Goal: Information Seeking & Learning: Learn about a topic

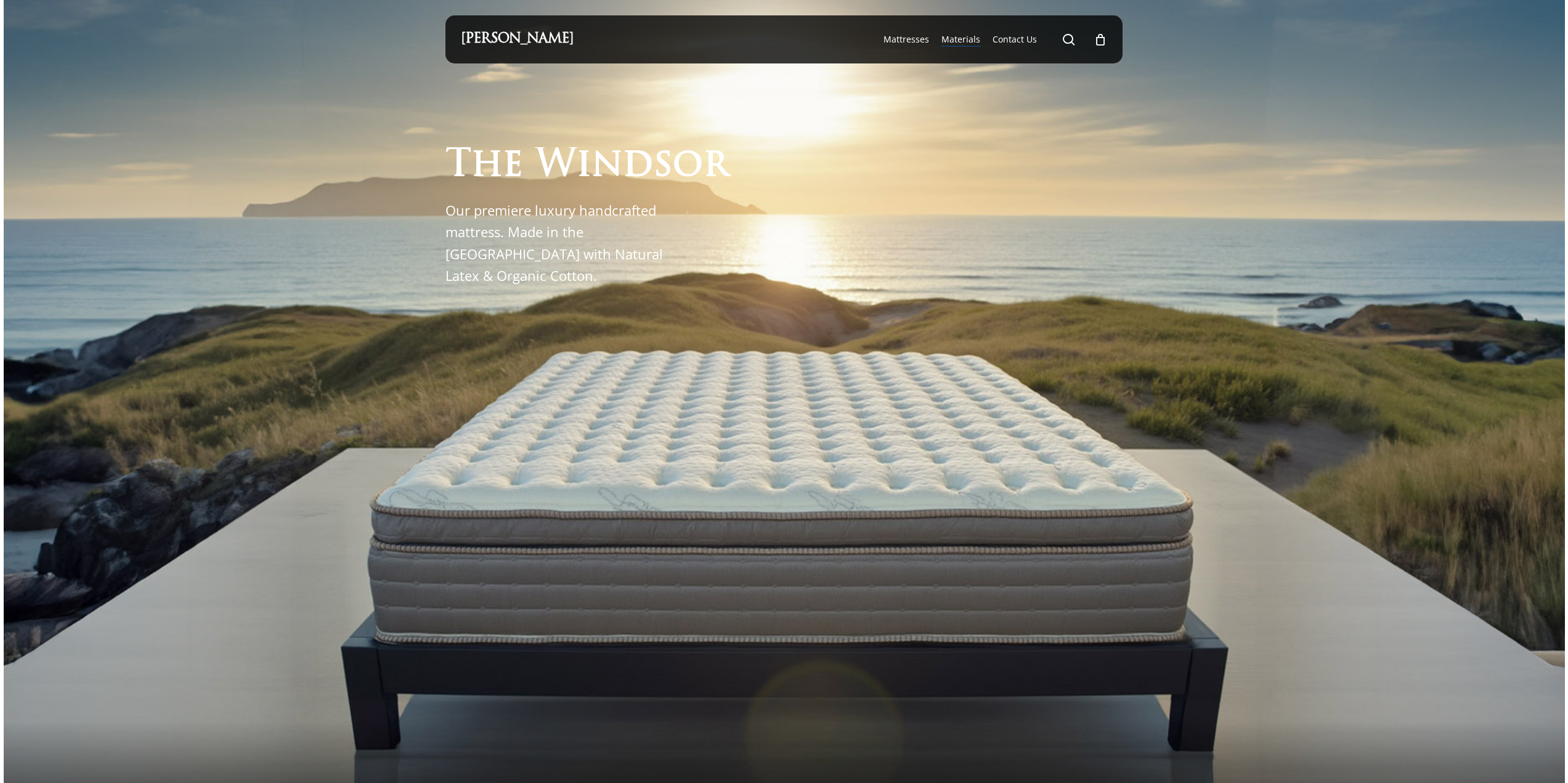
click at [973, 37] on span "Materials" at bounding box center [961, 39] width 39 height 12
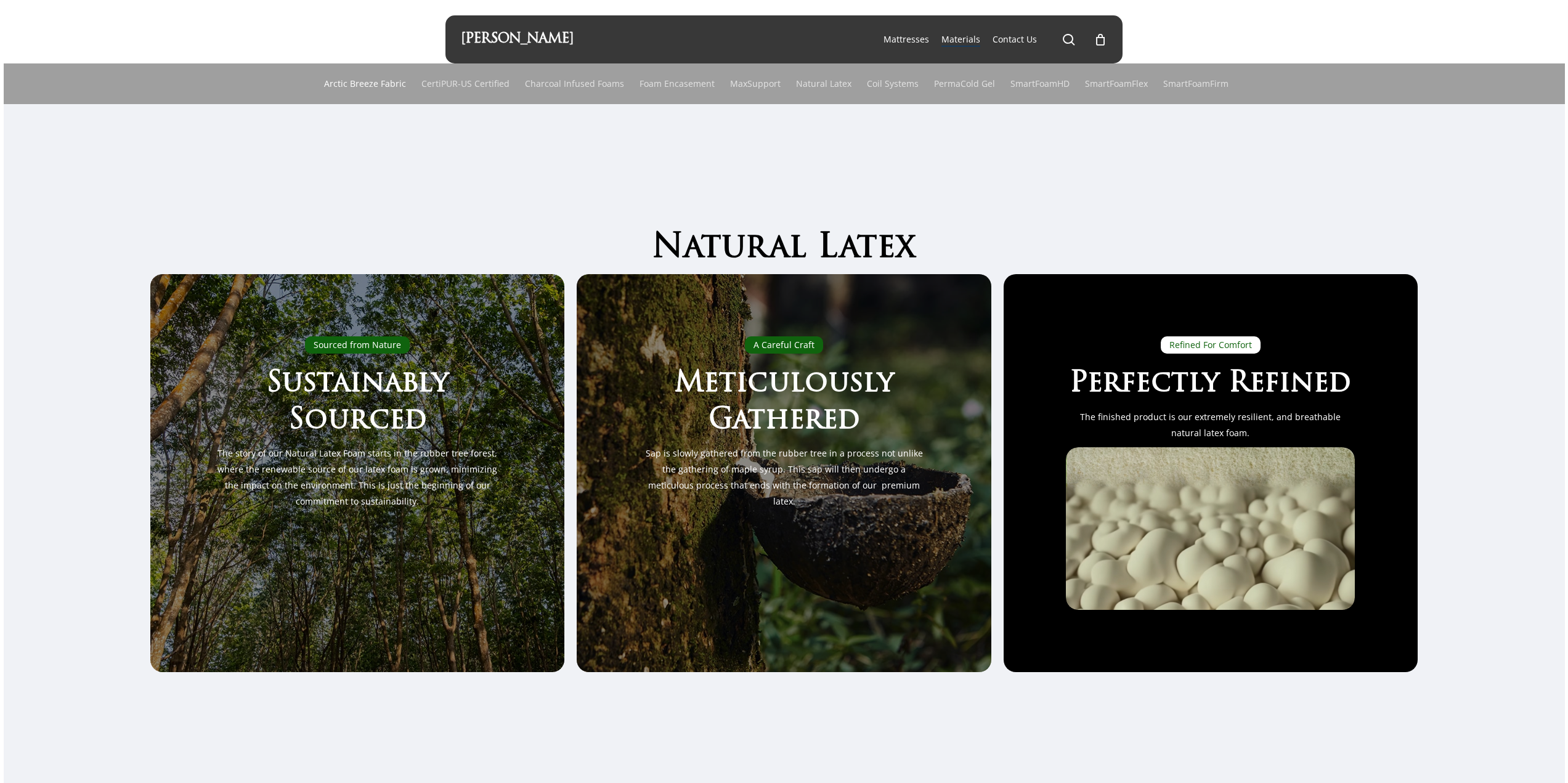
click at [371, 81] on link "Arctic Breeze Fabric" at bounding box center [366, 83] width 82 height 40
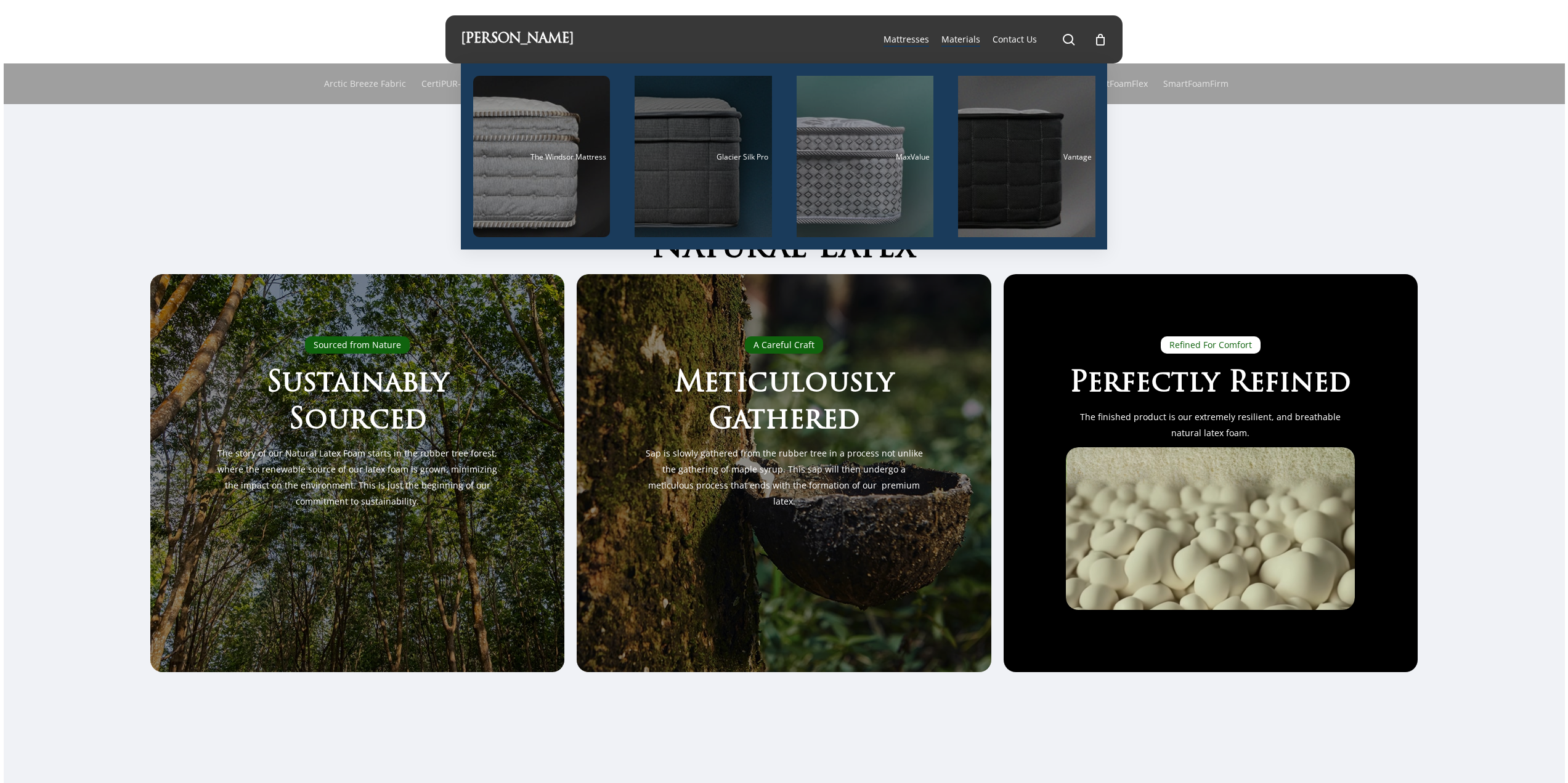
click at [716, 167] on div "Main Menu" at bounding box center [703, 156] width 137 height 162
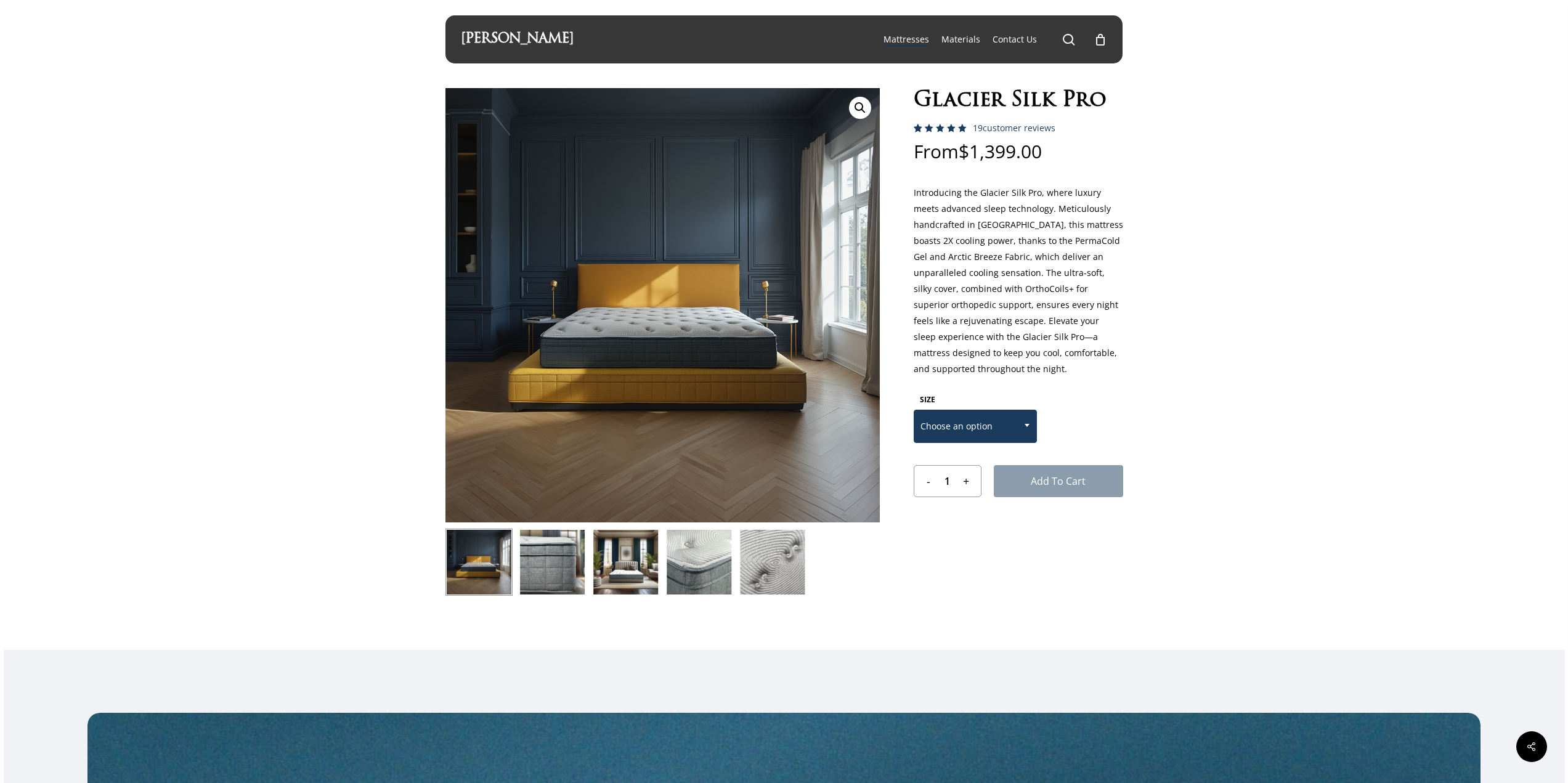
click at [1003, 434] on span "Choose an option" at bounding box center [975, 427] width 122 height 26
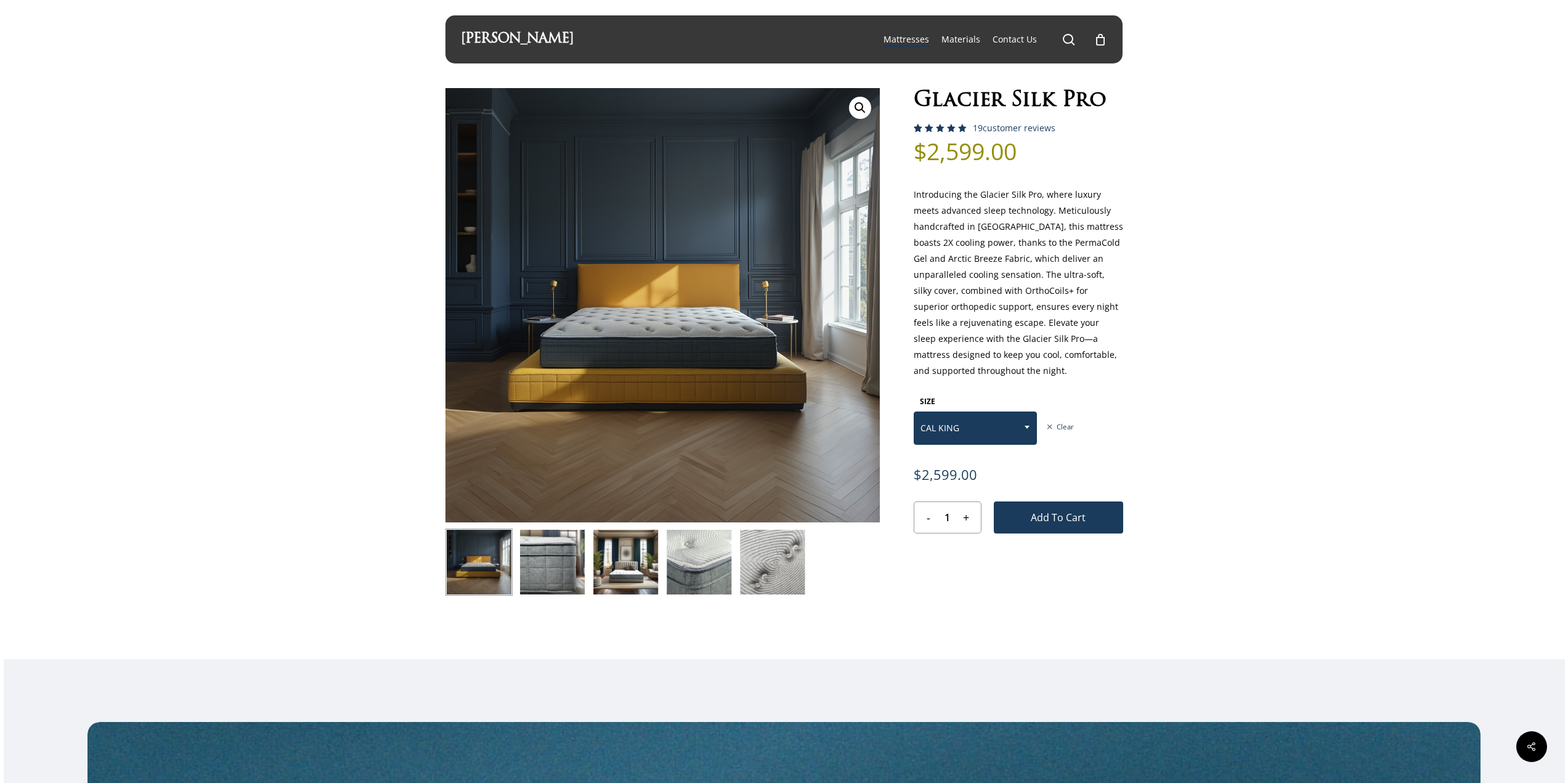
click at [1027, 423] on span at bounding box center [1027, 427] width 19 height 31
click at [1000, 424] on span "EASTERN KING" at bounding box center [975, 428] width 122 height 26
select select "CAL KING"
click at [1008, 435] on span "CAL KING" at bounding box center [975, 428] width 122 height 26
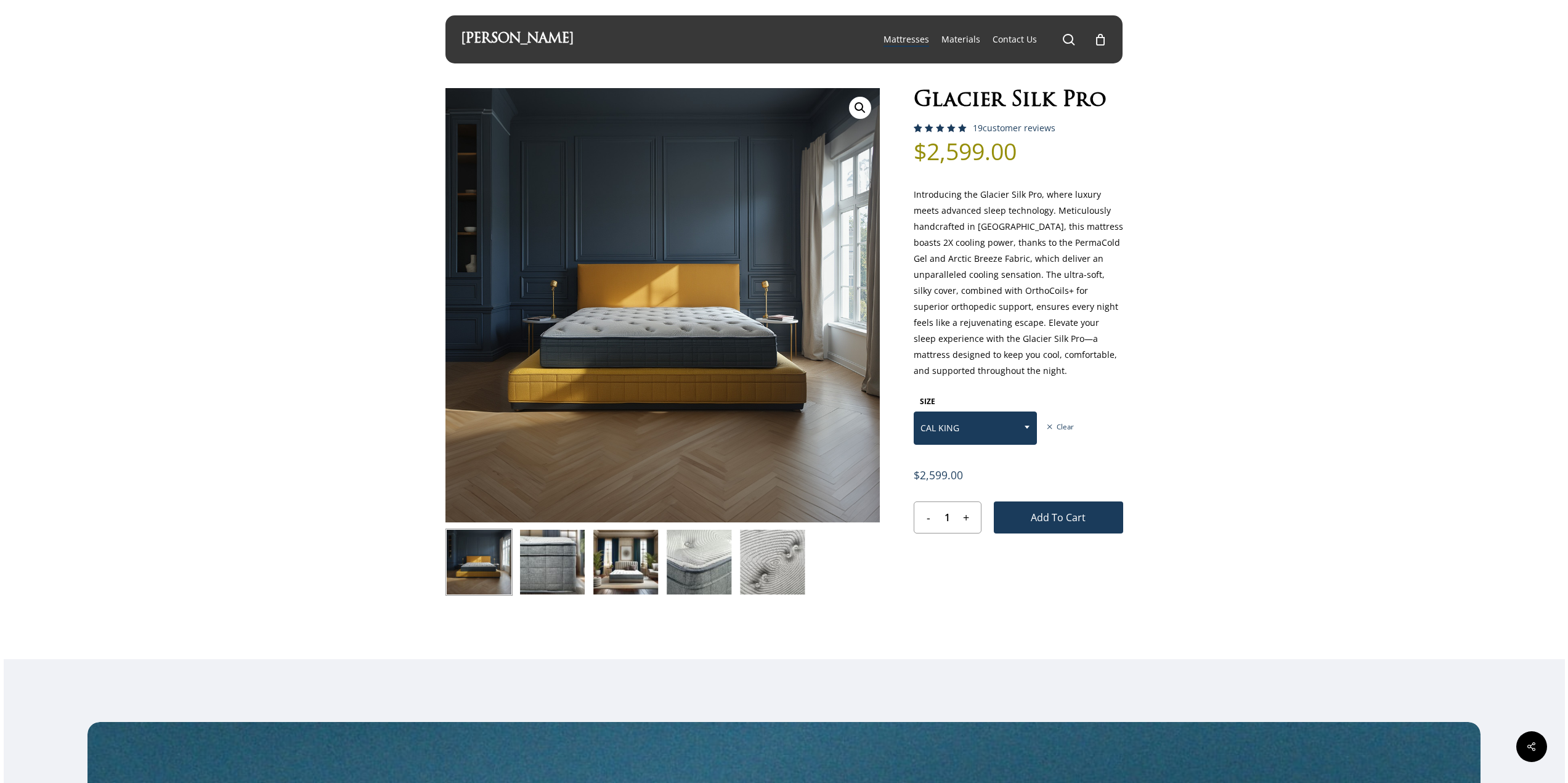
click at [1007, 436] on span "CAL KING" at bounding box center [975, 428] width 122 height 26
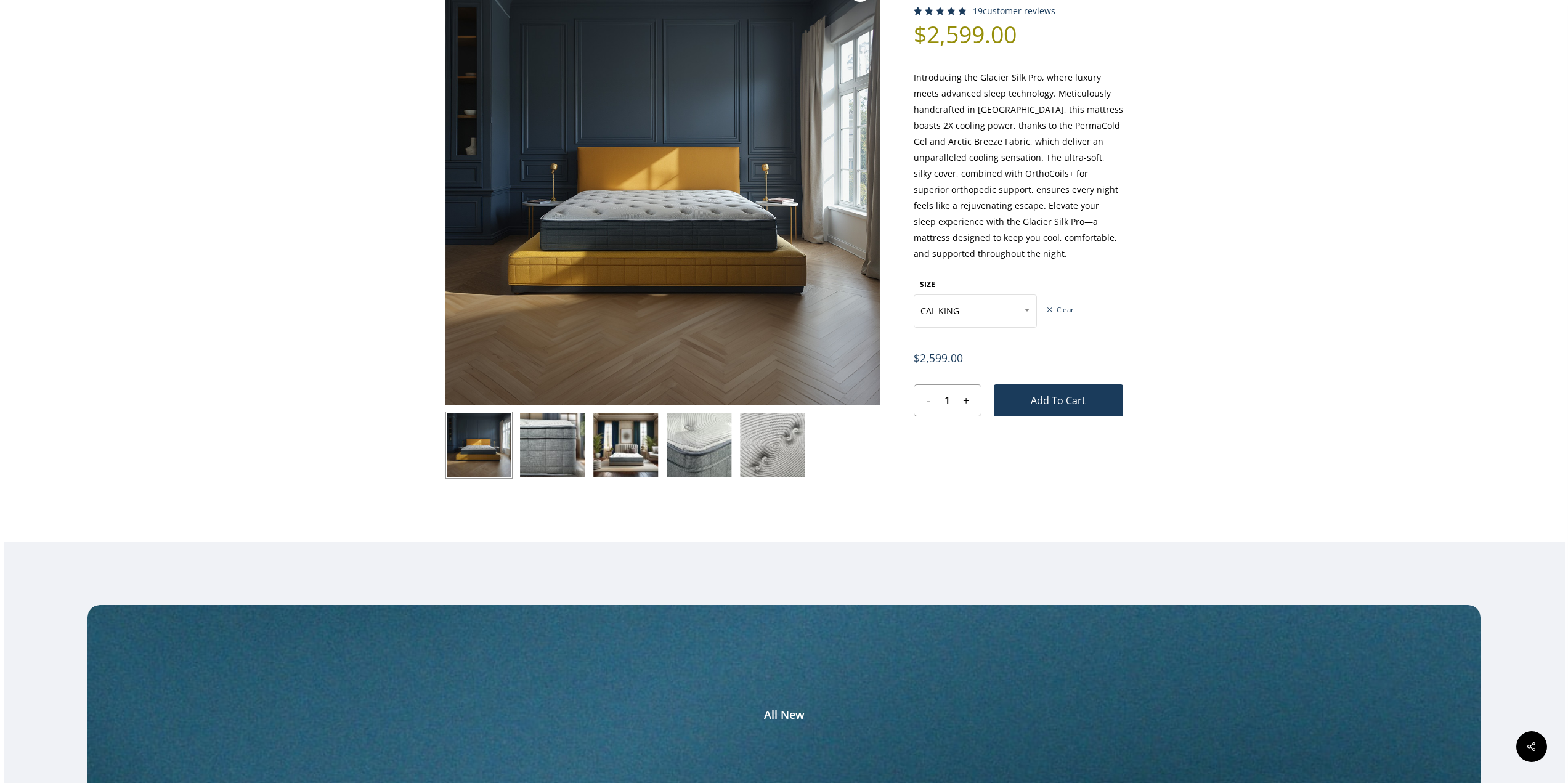
scroll to position [0, 0]
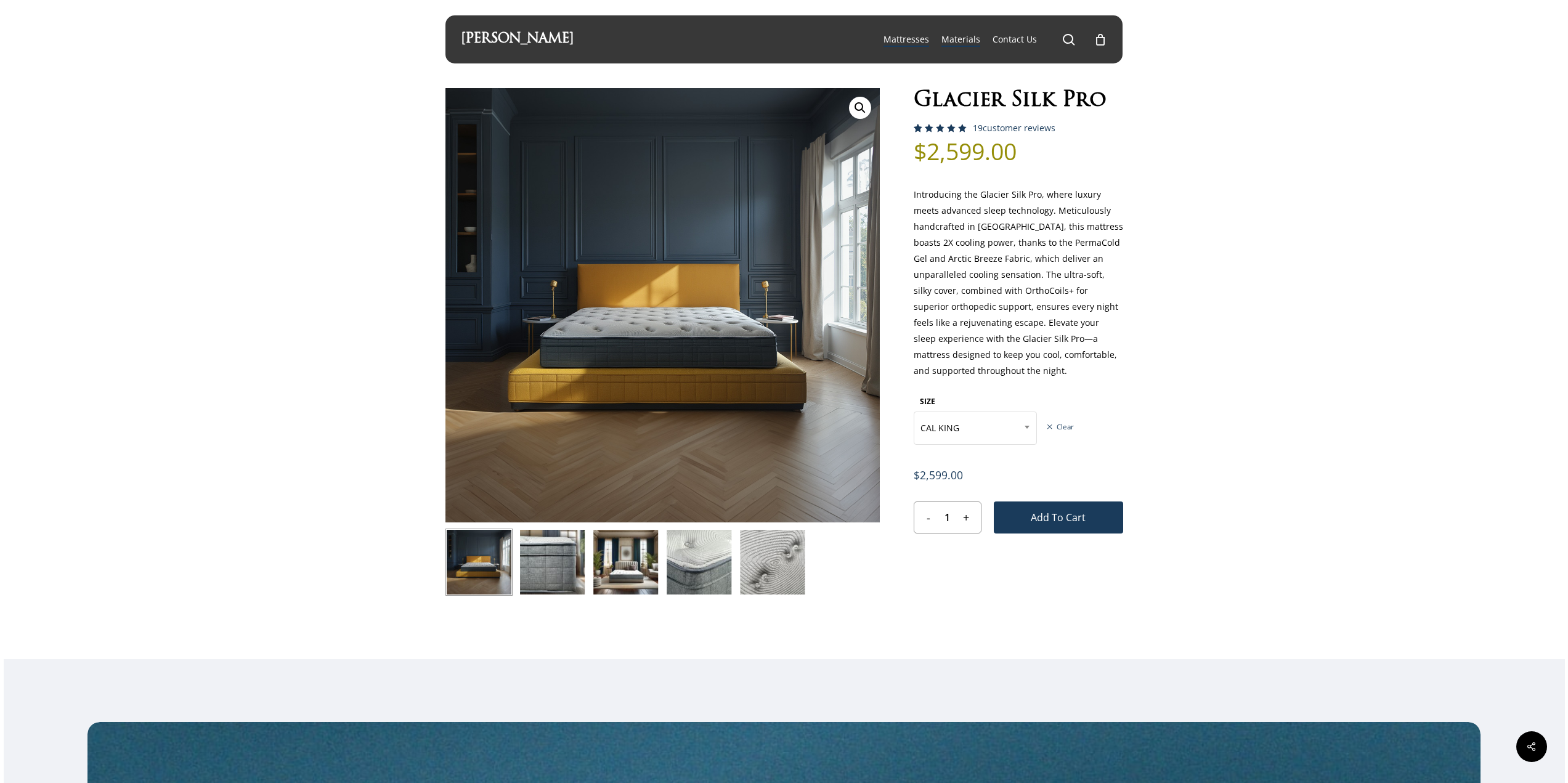
click at [964, 38] on span "Materials" at bounding box center [961, 39] width 39 height 12
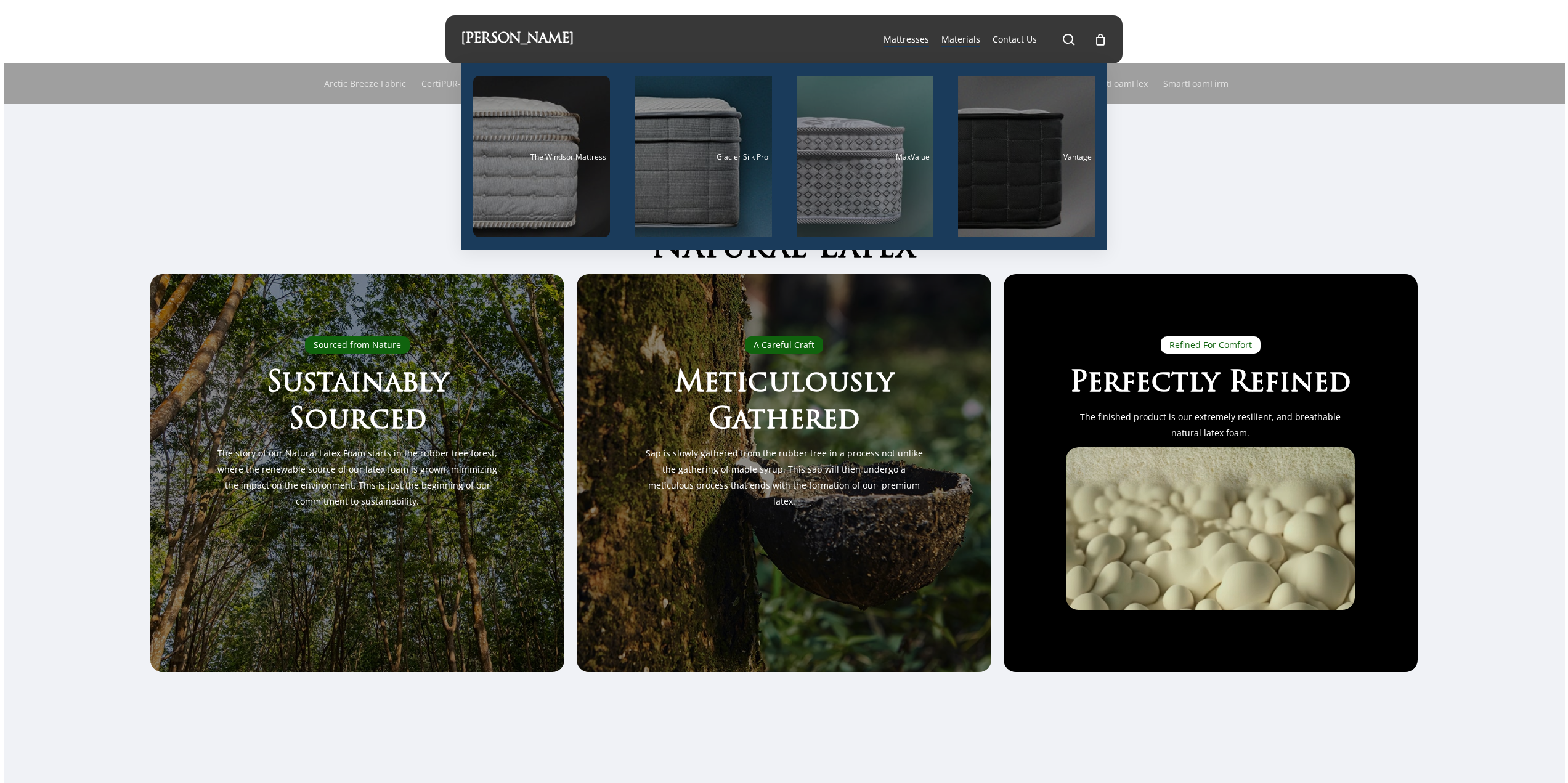
click at [910, 39] on span "Mattresses" at bounding box center [906, 39] width 46 height 12
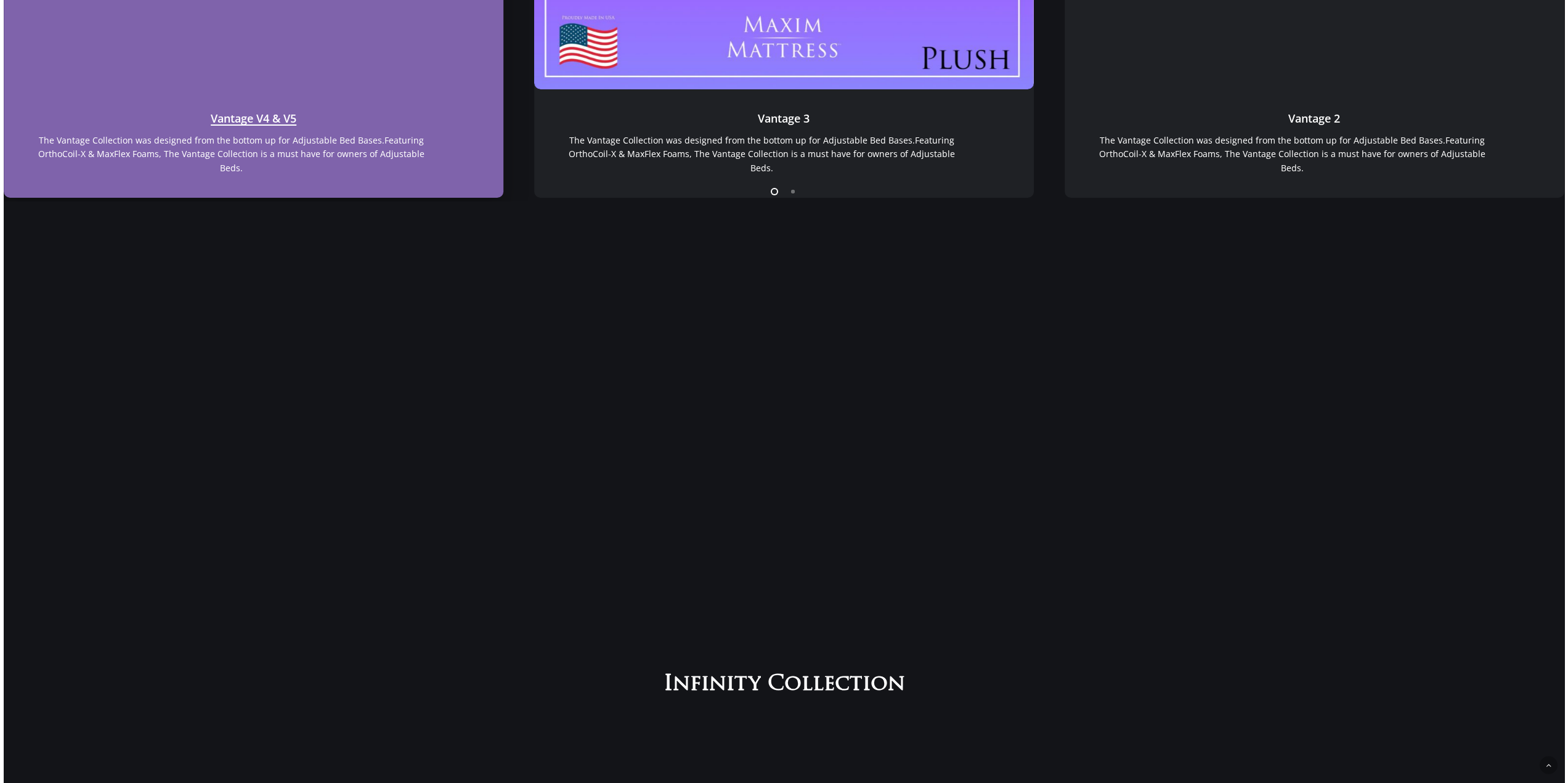
scroll to position [1295, 0]
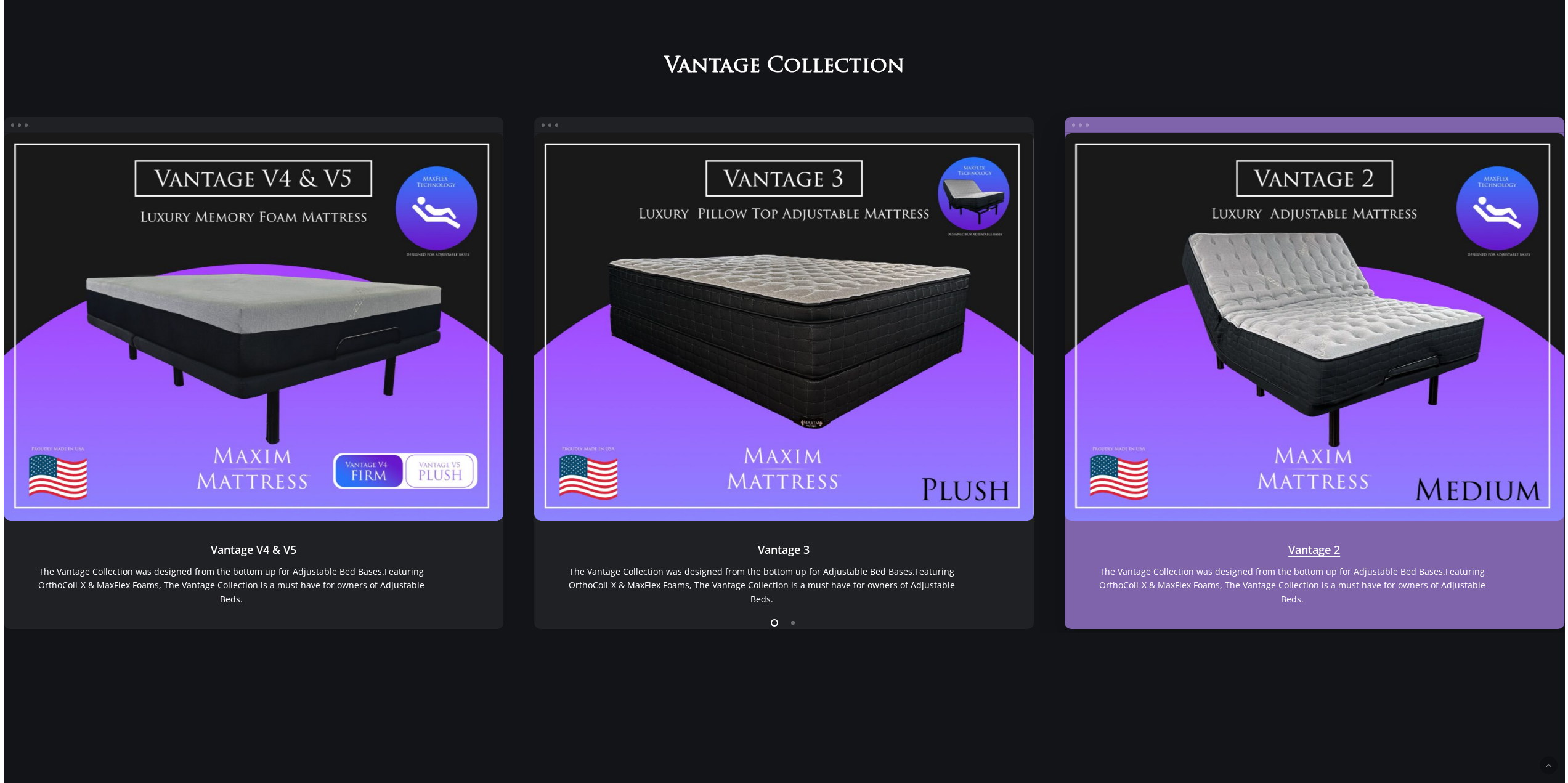
click at [1330, 557] on link "Vantage 2" at bounding box center [1314, 575] width 499 height 109
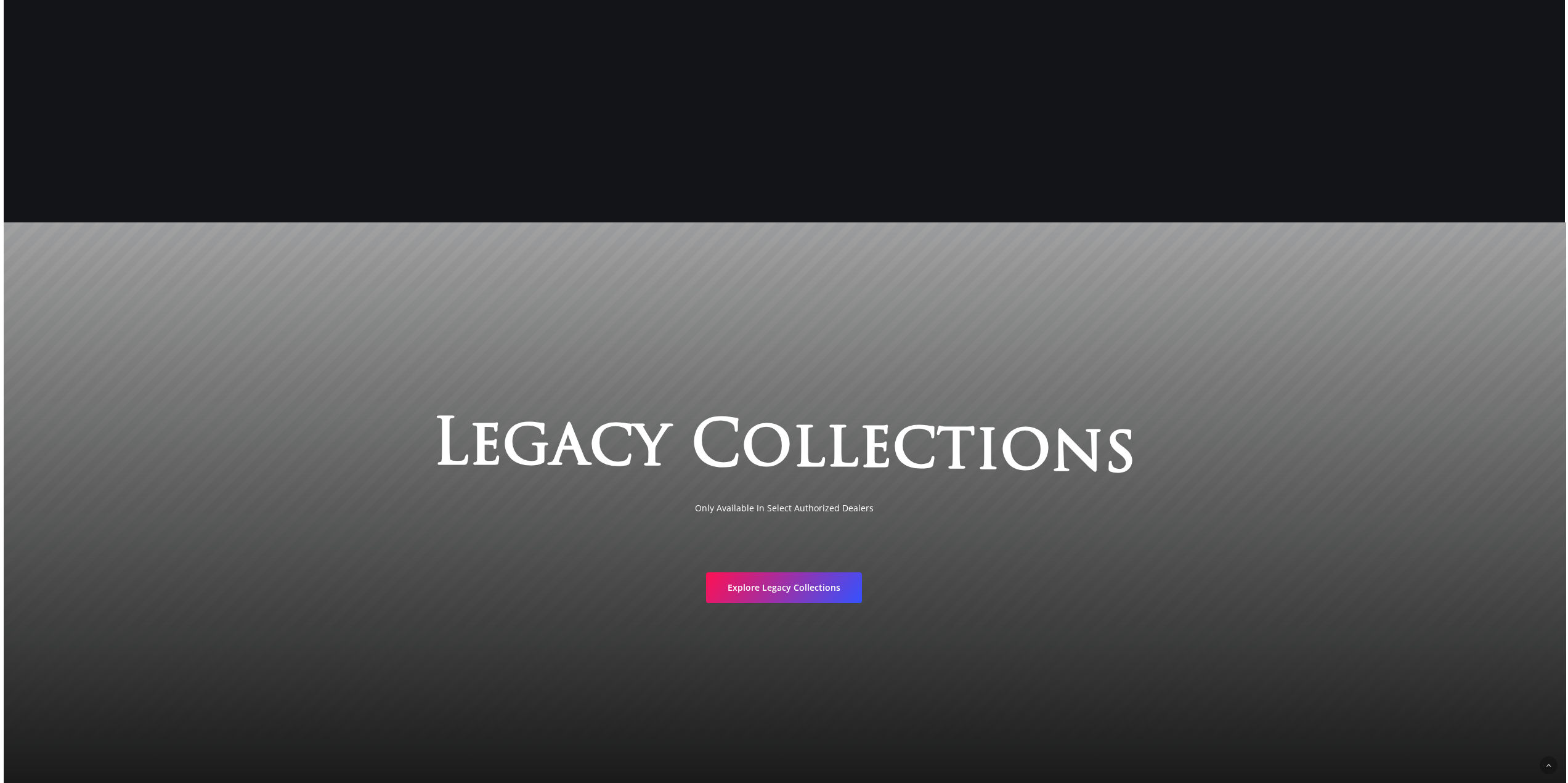
scroll to position [2840, 0]
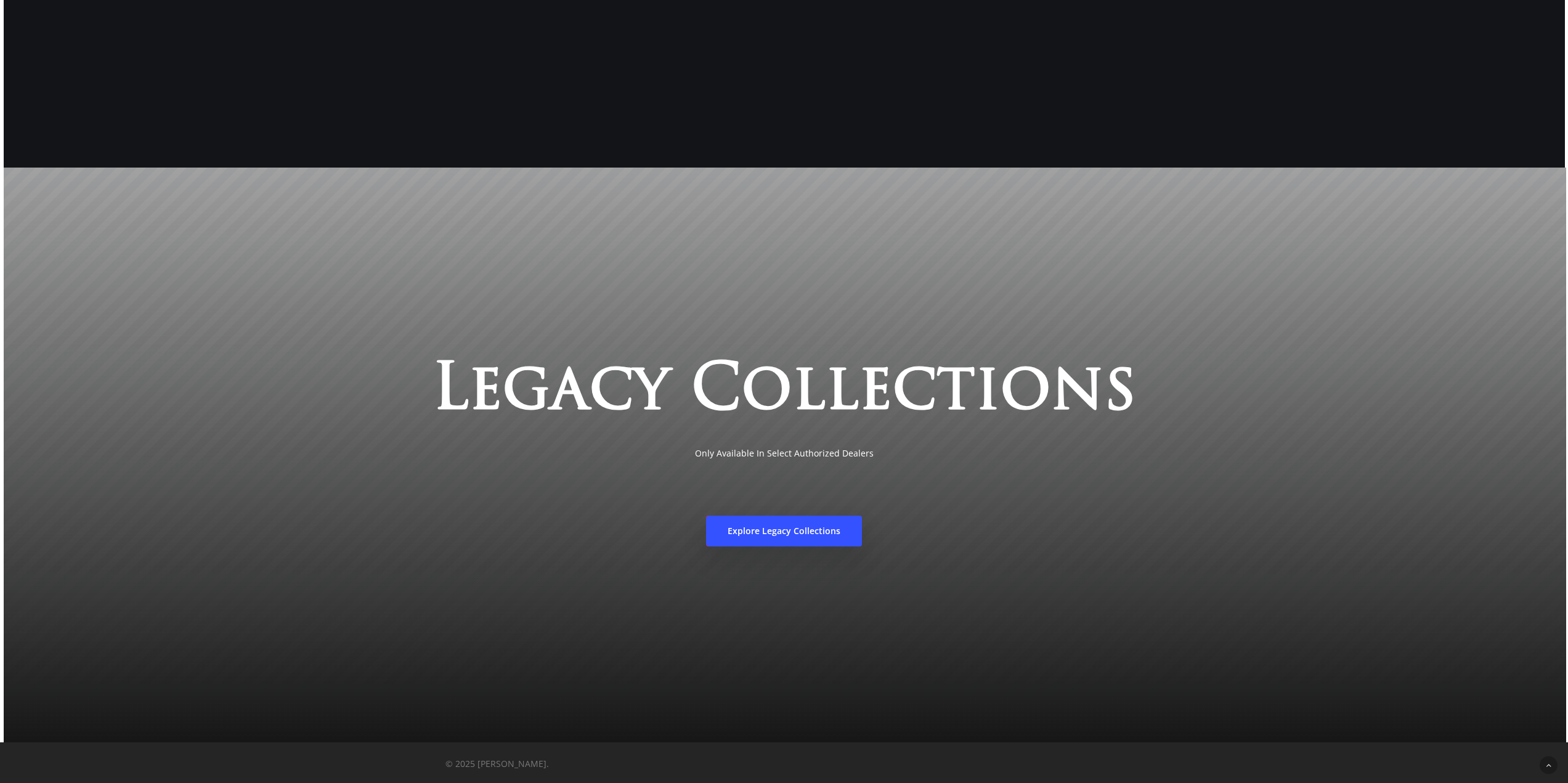
click at [808, 528] on span "Explore Legacy Collections" at bounding box center [784, 530] width 113 height 12
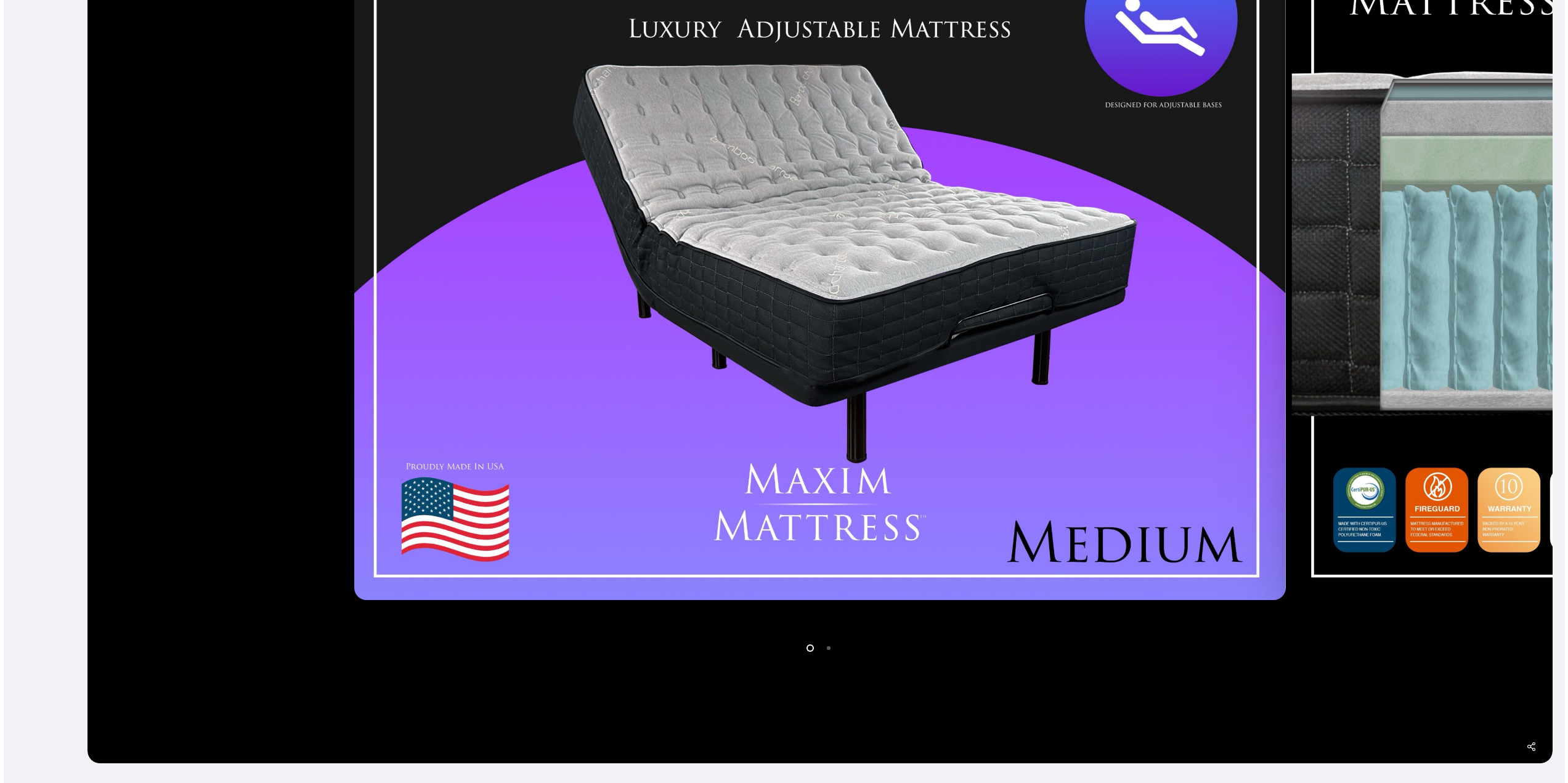
scroll to position [493, 0]
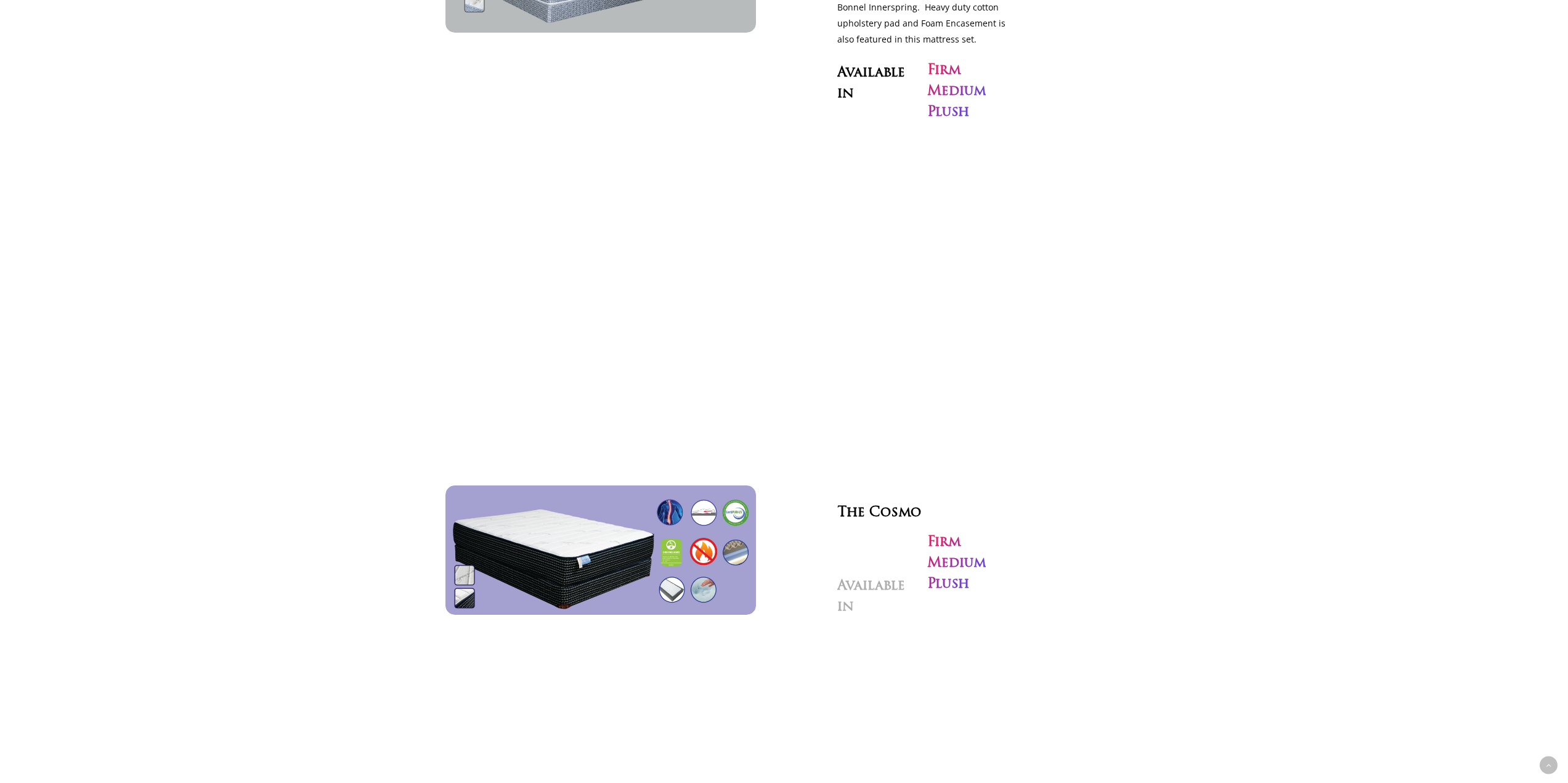
scroll to position [4277, 0]
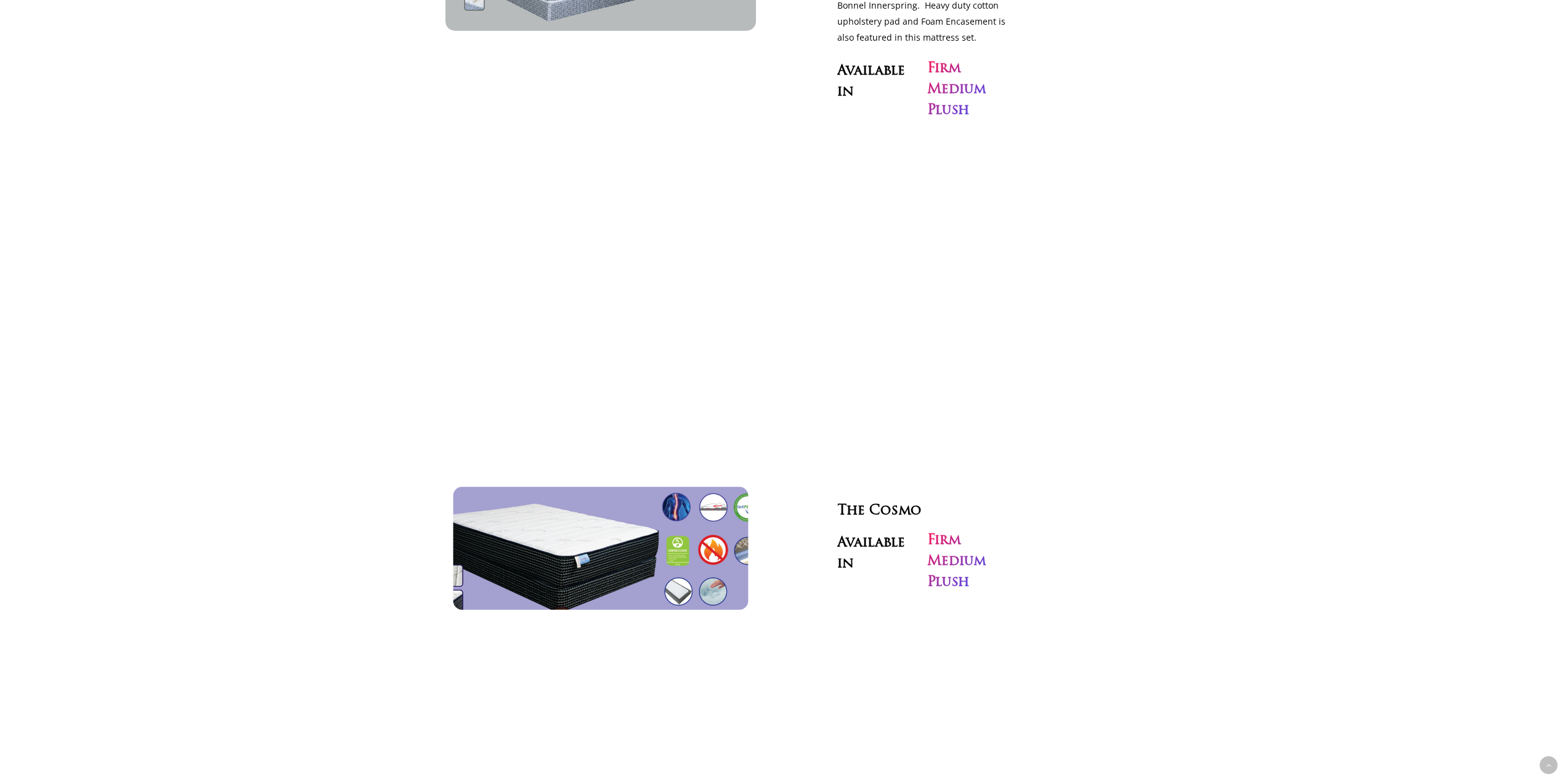
click at [580, 512] on img at bounding box center [600, 548] width 339 height 141
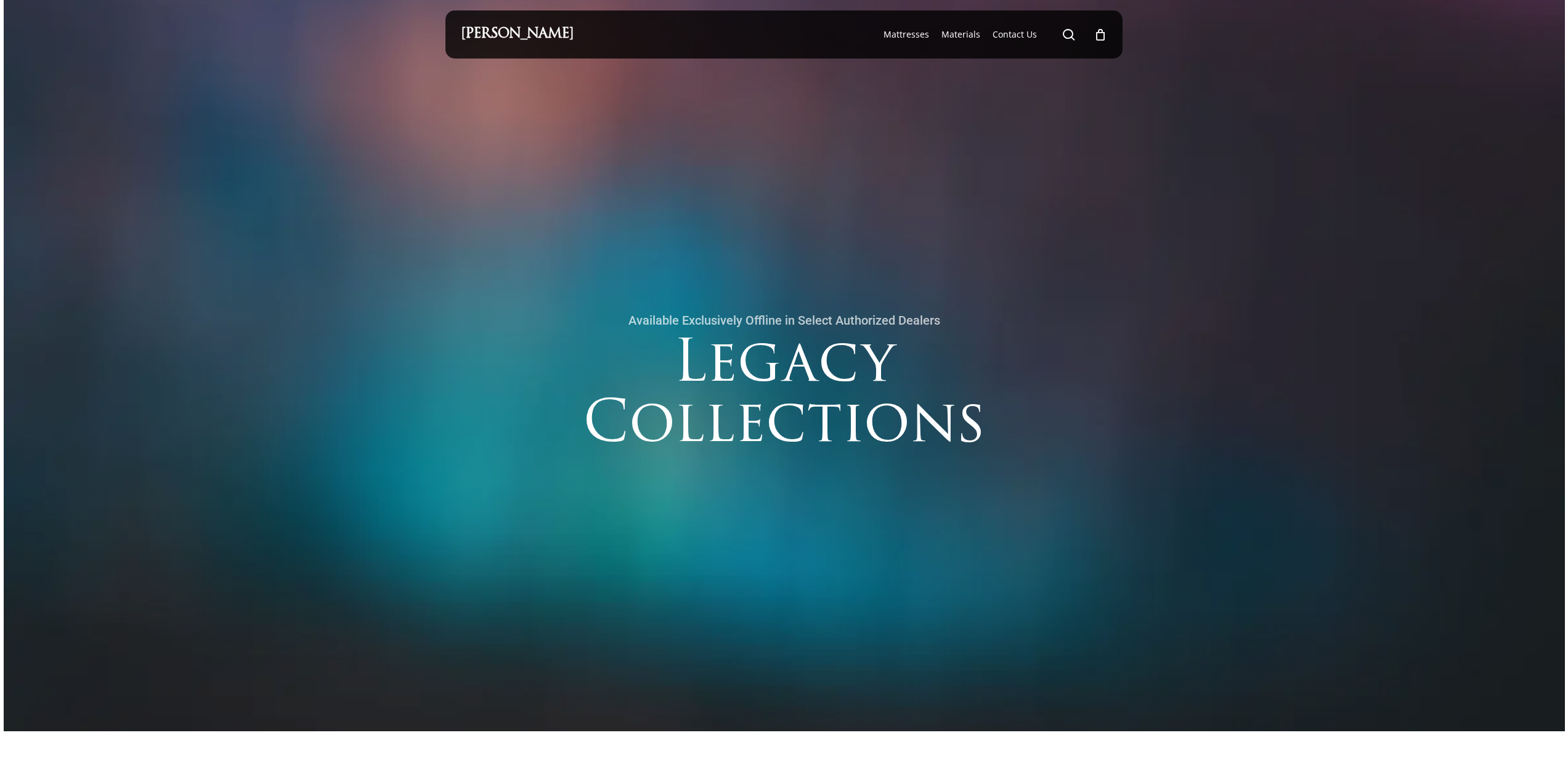
scroll to position [0, 0]
